Goal: Information Seeking & Learning: Learn about a topic

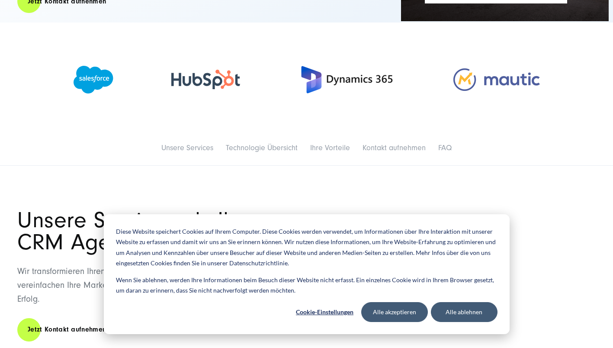
scroll to position [281, 0]
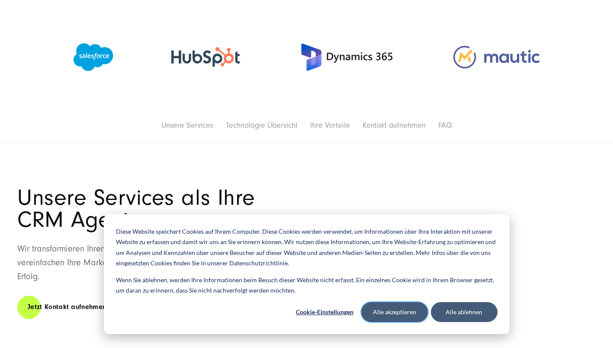
click at [406, 316] on button "Alle akzeptieren" at bounding box center [395, 312] width 67 height 20
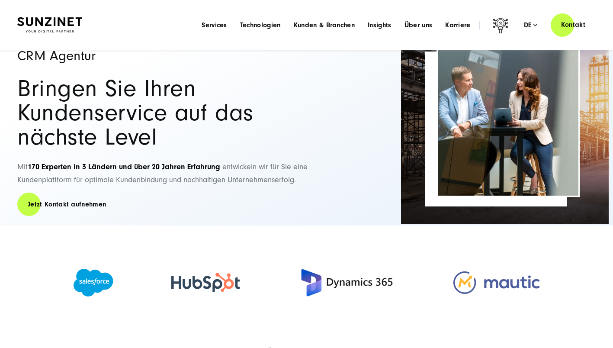
scroll to position [46, 0]
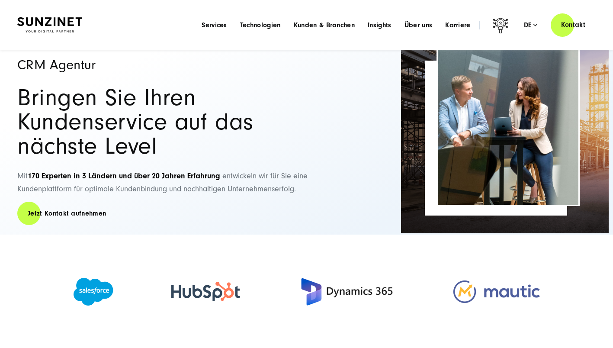
click at [334, 287] on img at bounding box center [346, 292] width 97 height 55
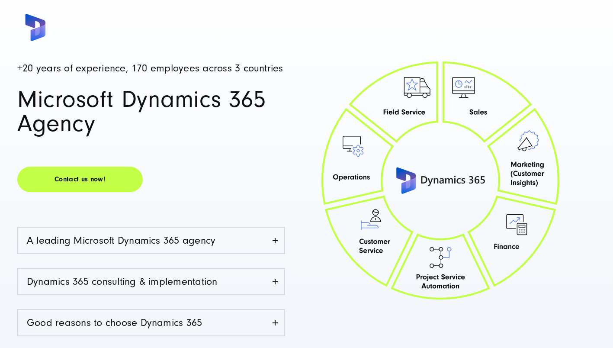
scroll to position [111, 0]
click at [278, 239] on link "A leading Microsoft Dynamics 365 agency" at bounding box center [151, 240] width 266 height 26
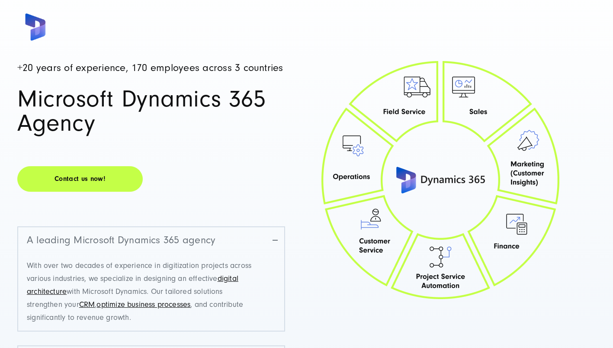
click at [278, 239] on link "A leading Microsoft Dynamics 365 agency" at bounding box center [151, 240] width 266 height 26
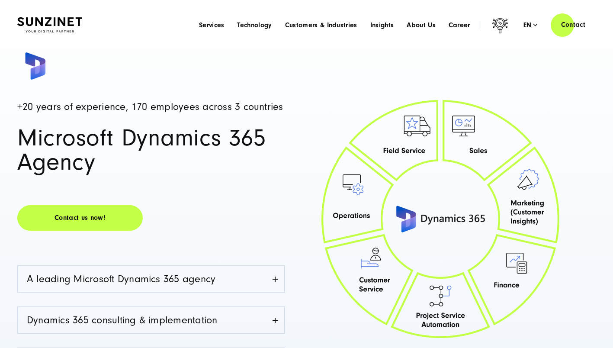
scroll to position [0, 0]
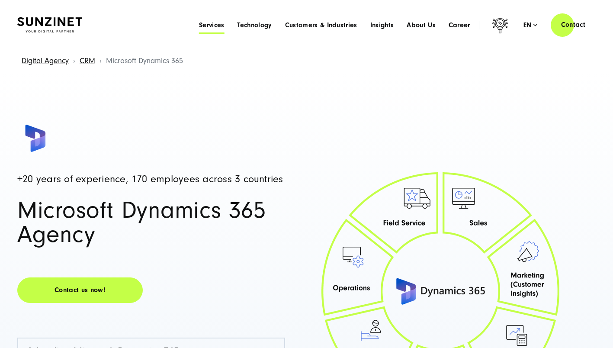
click at [206, 26] on span "Services" at bounding box center [212, 25] width 26 height 9
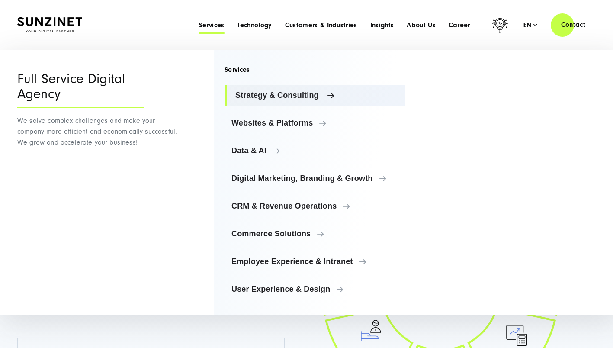
click at [299, 97] on span "Strategy & Consulting" at bounding box center [317, 95] width 163 height 9
